Goal: Communication & Community: Answer question/provide support

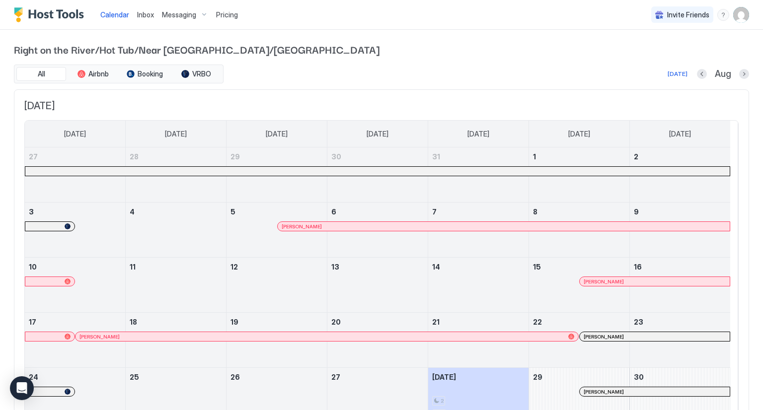
click at [141, 13] on span "Inbox" at bounding box center [145, 14] width 17 height 8
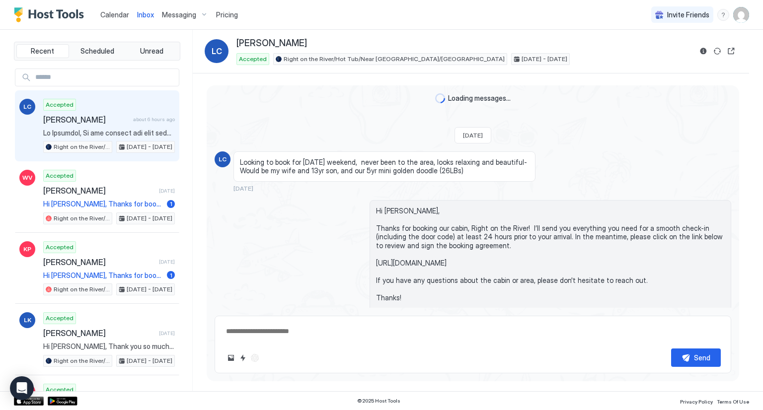
scroll to position [1484, 0]
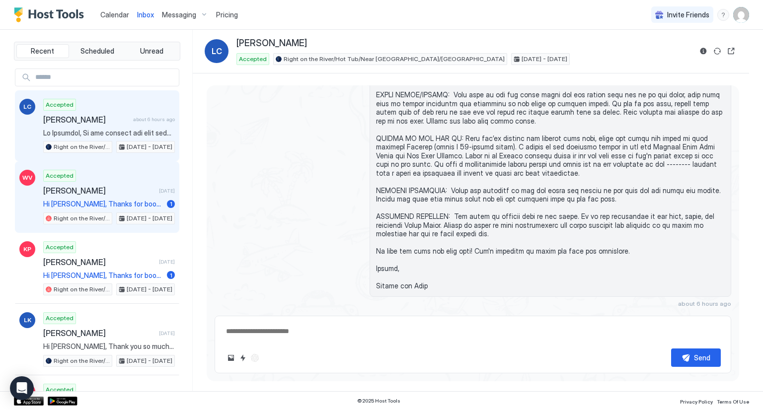
click at [117, 189] on span "[PERSON_NAME]" at bounding box center [99, 191] width 112 height 10
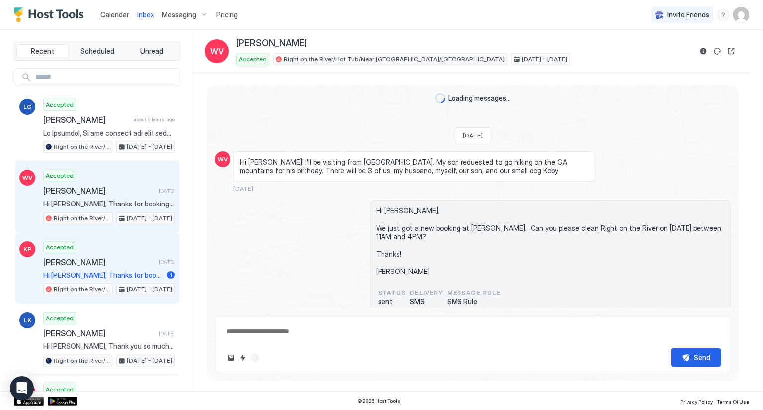
scroll to position [170, 0]
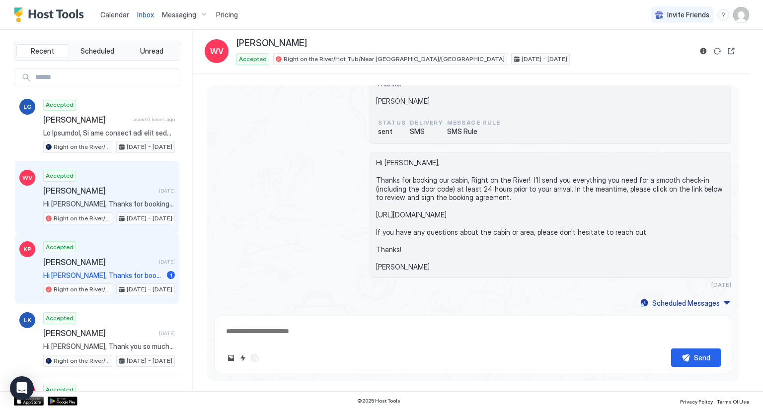
click at [112, 259] on span "[PERSON_NAME]" at bounding box center [99, 262] width 112 height 10
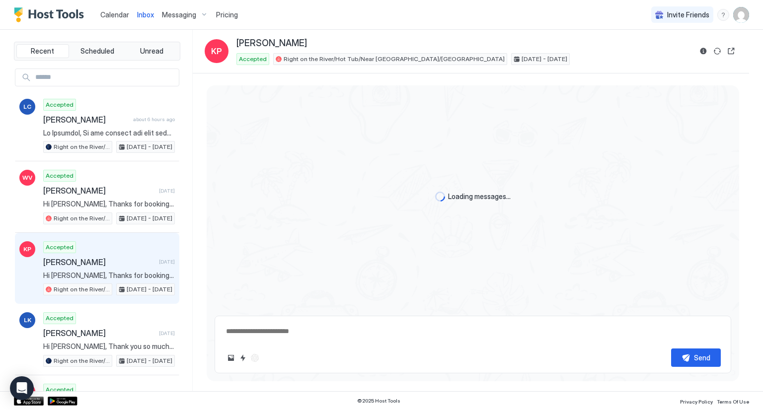
scroll to position [170, 0]
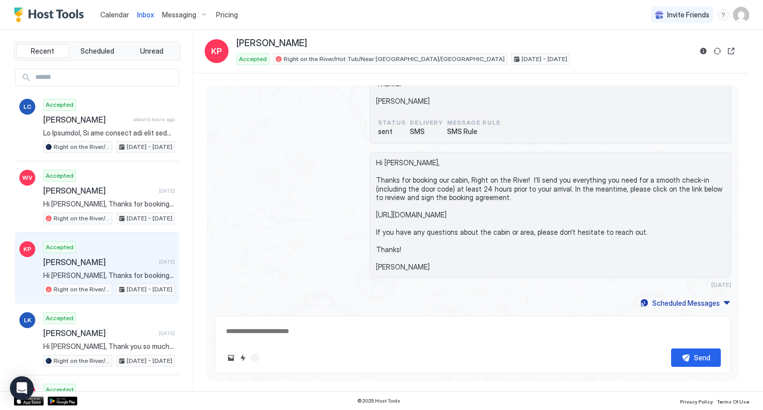
type textarea "*"
